Goal: Transaction & Acquisition: Purchase product/service

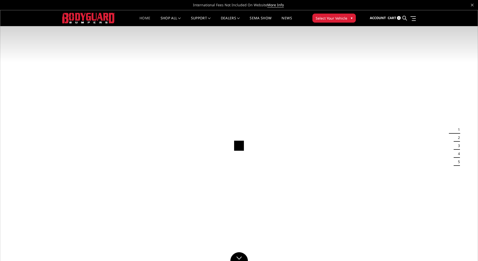
click at [333, 17] on span "Select Your Vehicle" at bounding box center [332, 18] width 32 height 5
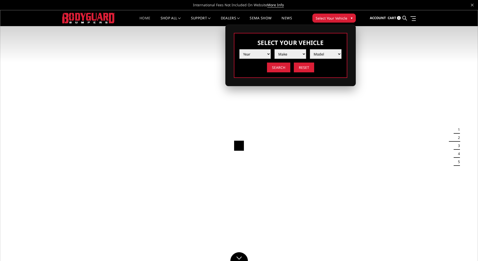
click at [268, 53] on select "Year [DATE] 2024 2023 2022 2021 2020 2019 2018 2017 2016 2015 2014 2013 2012 20…" at bounding box center [255, 54] width 32 height 10
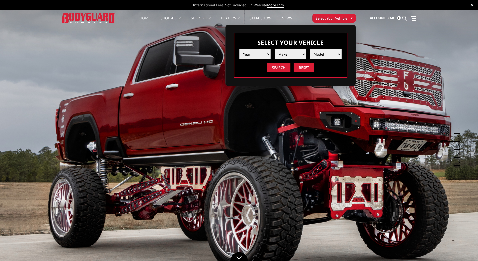
select select "yr_2025"
click at [239, 49] on select "Year [DATE] 2024 2023 2022 2021 2020 2019 2018 2017 2016 2015 2014 2013 2012 20…" at bounding box center [255, 54] width 32 height 10
click at [283, 54] on select "Make Chevrolet Ford GMC Ram Toyota" at bounding box center [291, 54] width 32 height 10
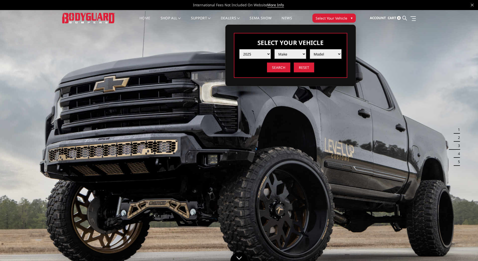
select select "mk_chevrolet"
click at [275, 49] on select "Make Chevrolet Ford GMC Ram Toyota" at bounding box center [291, 54] width 32 height 10
click at [318, 56] on select "Model Silverado 1500 Silverado 2500 / 3500 Silverado 4500 / 5500 / 6500" at bounding box center [326, 54] width 32 height 10
select select "md_silverado-1500"
click at [310, 49] on select "Model Silverado 1500 Silverado 2500 / 3500 Silverado 4500 / 5500 / 6500" at bounding box center [326, 54] width 32 height 10
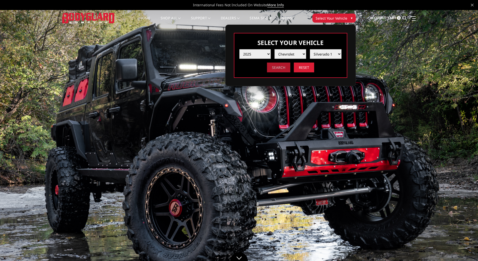
click at [281, 68] on input "Search" at bounding box center [278, 67] width 23 height 10
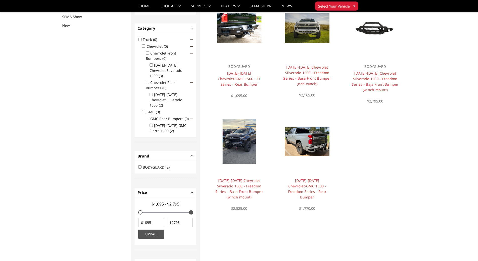
scroll to position [65, 0]
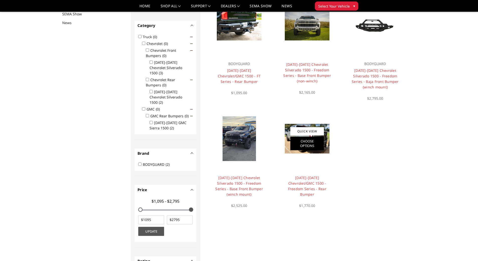
click at [323, 137] on div "Quick View Choose Options" at bounding box center [307, 138] width 34 height 23
click at [317, 179] on link "2019-2025 Chevrolet/GMC 1500 - Freedom Series - Rear Bumper" at bounding box center [307, 185] width 38 height 21
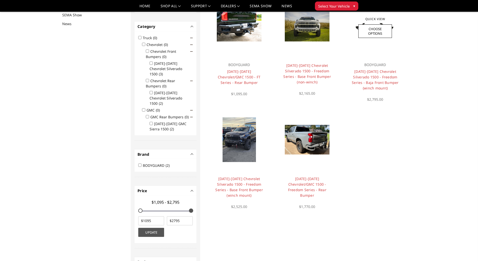
scroll to position [65, 0]
